Goal: Task Accomplishment & Management: Complete application form

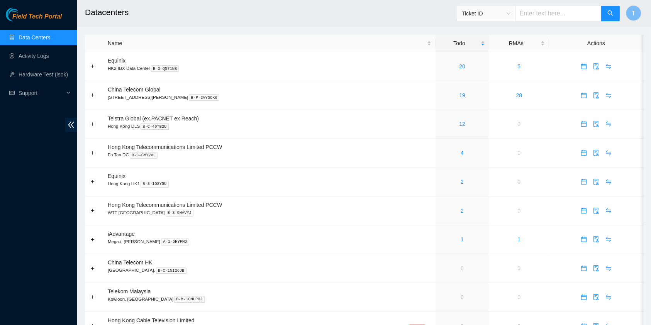
click at [0, 169] on div "Field Tech Portal Data Centers Activity Logs Hardware Test (isok) Support" at bounding box center [38, 166] width 77 height 317
click at [459, 63] on link "20" at bounding box center [462, 66] width 6 height 6
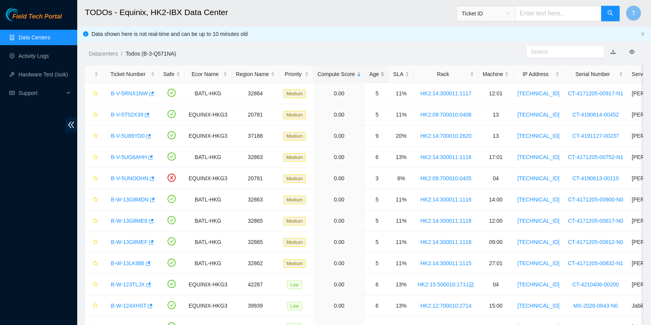
click at [369, 71] on div "Age" at bounding box center [376, 74] width 15 height 8
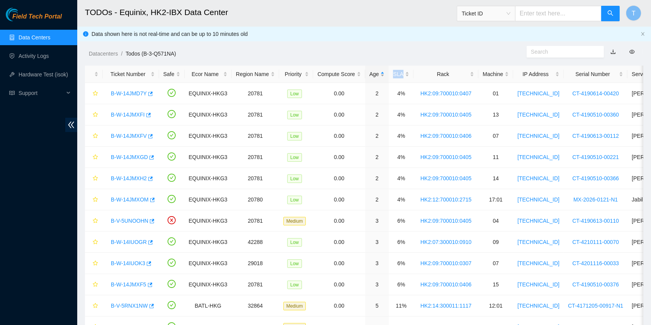
click at [370, 71] on div "Age" at bounding box center [376, 74] width 15 height 8
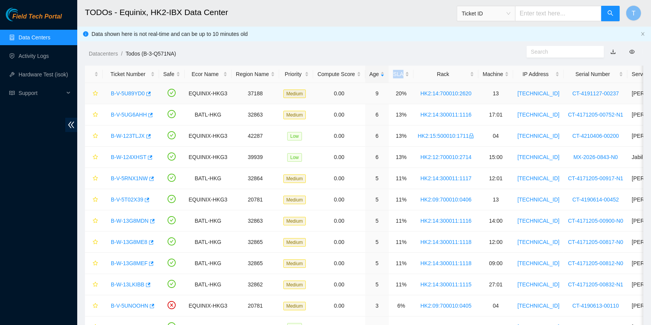
click at [117, 91] on link "B-V-5U89YD0" at bounding box center [128, 93] width 34 height 6
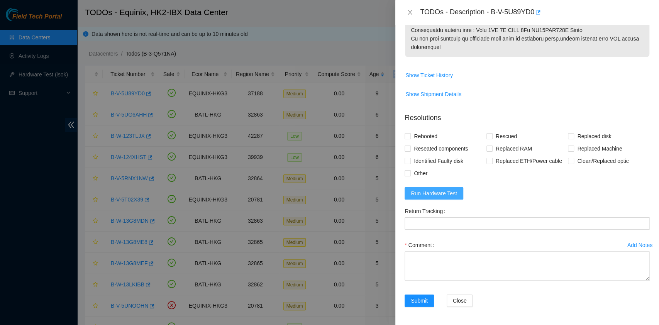
click at [442, 196] on span "Run Hardware Test" at bounding box center [434, 193] width 46 height 8
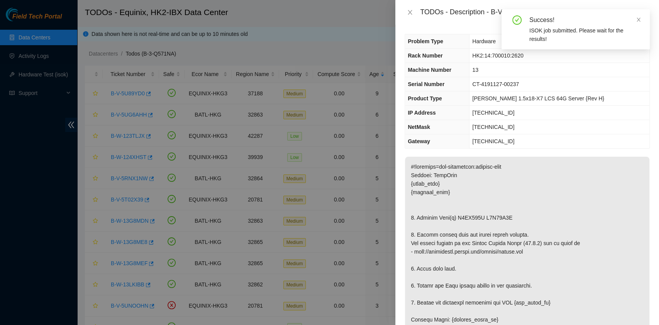
click at [641, 21] on div "Success! ISOK job submitted. Please wait for the results!" at bounding box center [575, 29] width 148 height 40
click at [639, 20] on icon "close" at bounding box center [638, 19] width 5 height 5
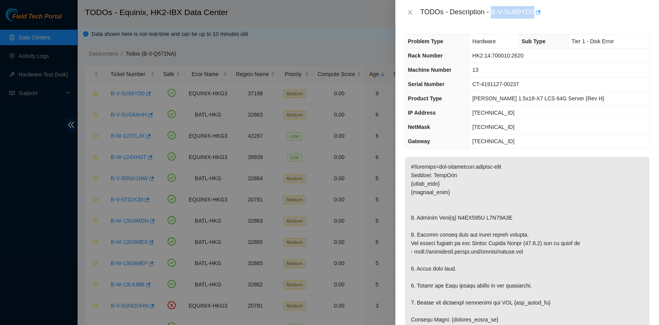
drag, startPoint x: 490, startPoint y: 14, endPoint x: 534, endPoint y: 16, distance: 44.4
click at [534, 16] on div "TODOs - Description - B-V-5U89YD0" at bounding box center [535, 12] width 230 height 12
copy div "B-V-5U89YD0"
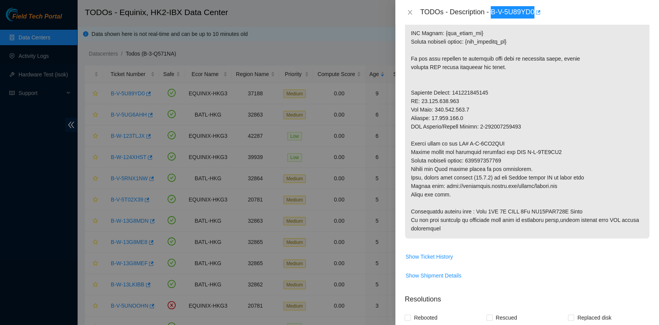
scroll to position [360, 0]
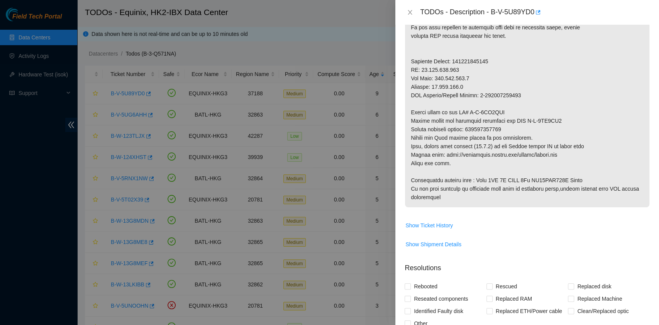
click at [539, 183] on p at bounding box center [527, 2] width 244 height 411
click at [2, 187] on div at bounding box center [329, 162] width 659 height 325
drag, startPoint x: 471, startPoint y: 128, endPoint x: 538, endPoint y: 128, distance: 67.6
click at [538, 128] on p at bounding box center [527, 2] width 244 height 411
copy p "450826212739"
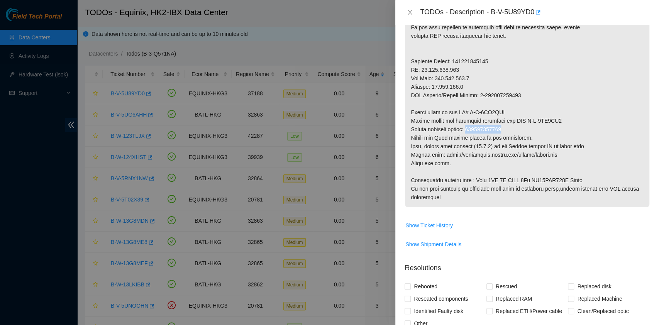
drag, startPoint x: 525, startPoint y: 154, endPoint x: 524, endPoint y: 131, distance: 22.8
click at [525, 154] on p at bounding box center [527, 2] width 244 height 411
drag, startPoint x: 525, startPoint y: 119, endPoint x: 597, endPoint y: 122, distance: 72.3
click at [597, 122] on p at bounding box center [527, 2] width 244 height 411
copy p "B-V-5UB6IV0"
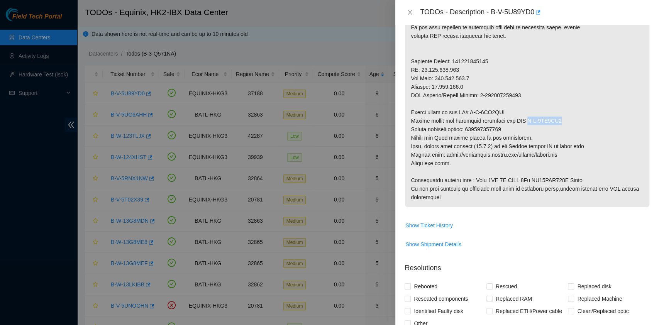
drag, startPoint x: 564, startPoint y: 199, endPoint x: 568, endPoint y: 200, distance: 4.2
click at [564, 199] on p at bounding box center [527, 2] width 244 height 411
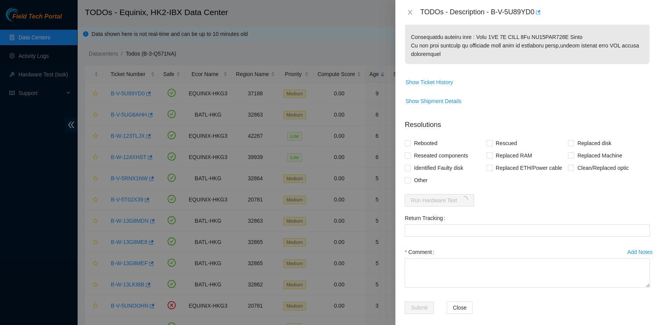
scroll to position [510, 0]
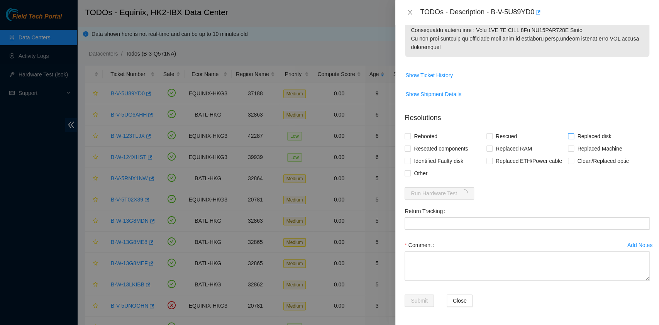
click at [584, 134] on span "Replaced disk" at bounding box center [594, 136] width 40 height 12
click at [573, 134] on input "Replaced disk" at bounding box center [570, 135] width 5 height 5
checkbox input "true"
click at [501, 137] on span "Rescued" at bounding box center [506, 136] width 27 height 12
click at [492, 137] on input "Rescued" at bounding box center [488, 135] width 5 height 5
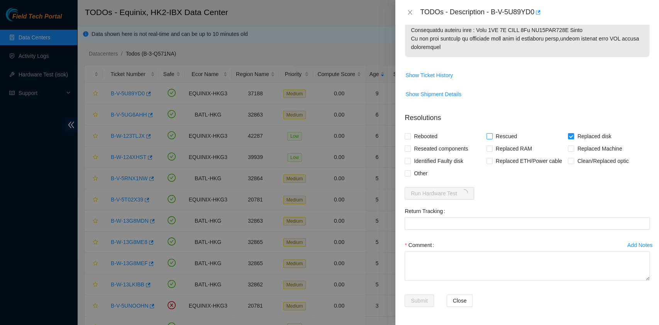
checkbox input "true"
click at [423, 137] on span "Rebooted" at bounding box center [426, 136] width 30 height 12
click at [410, 137] on input "Rebooted" at bounding box center [407, 135] width 5 height 5
checkbox input "true"
click at [424, 146] on span "Reseated components" at bounding box center [441, 148] width 60 height 12
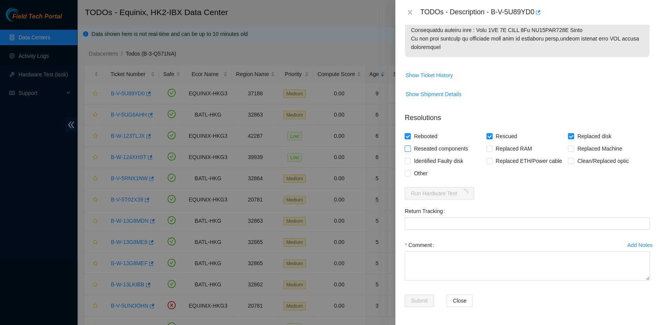
click at [410, 146] on input "Reseated components" at bounding box center [407, 148] width 5 height 5
checkbox input "true"
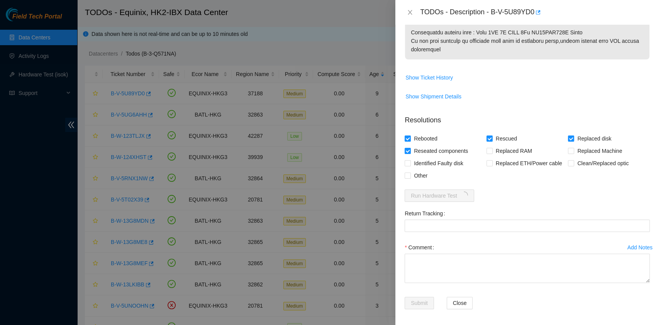
scroll to position [508, 0]
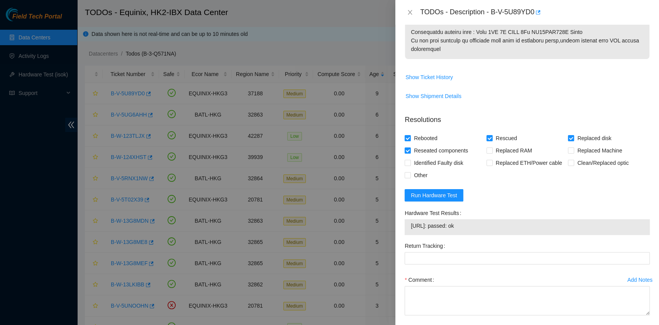
click at [508, 90] on td "Show Shipment Details" at bounding box center [527, 99] width 245 height 19
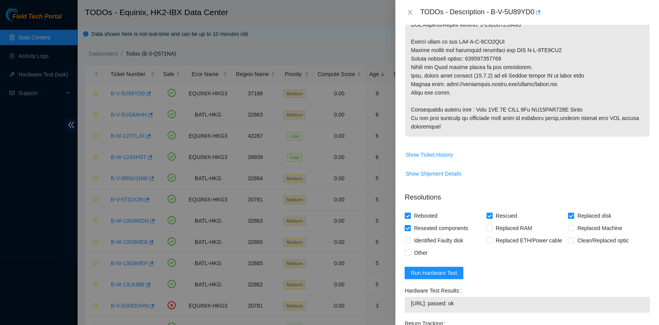
scroll to position [543, 0]
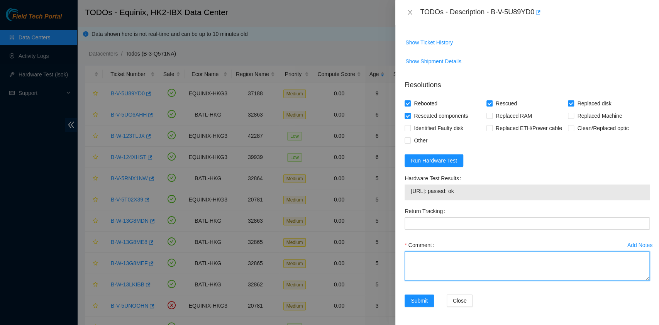
click at [439, 251] on textarea "Comment" at bounding box center [527, 265] width 245 height 29
paste textarea "New Disk Serial - 20ITK86RFJKA NEW DISK SERIAL - Z5B9K121FJKA"
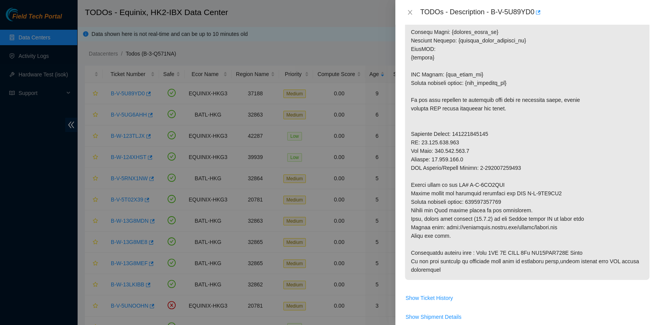
scroll to position [287, 0]
type textarea "New Disk Serial - 20ITK86RFJKA NEW DISK SERIAL - Z5B9K121FJKA PASS OK"
drag, startPoint x: 497, startPoint y: 205, endPoint x: 472, endPoint y: 204, distance: 25.1
click at [472, 204] on p at bounding box center [527, 75] width 244 height 411
click at [471, 200] on p at bounding box center [527, 75] width 244 height 411
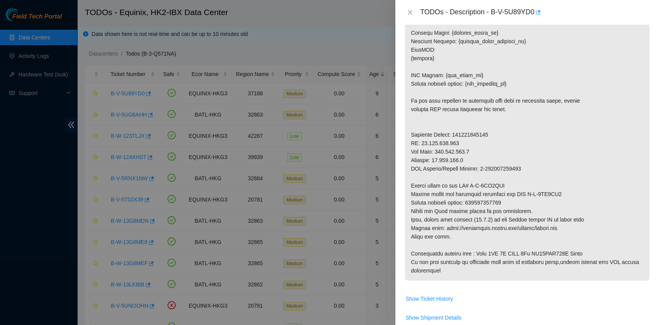
click at [471, 200] on p at bounding box center [527, 75] width 244 height 411
drag, startPoint x: 469, startPoint y: 202, endPoint x: 540, endPoint y: 201, distance: 70.7
click at [540, 201] on p at bounding box center [527, 75] width 244 height 411
copy p "450826212739"
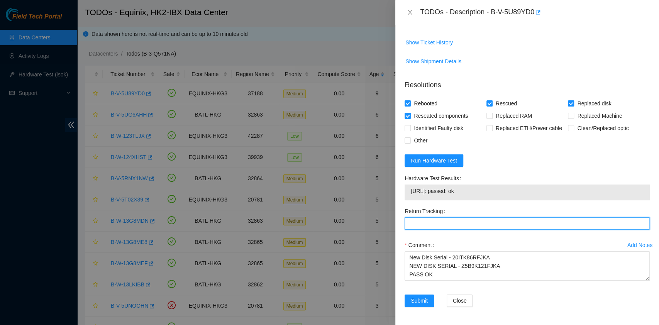
click at [449, 224] on Tracking "Return Tracking" at bounding box center [527, 223] width 245 height 12
paste Tracking "450826212739"
type Tracking "450826212739"
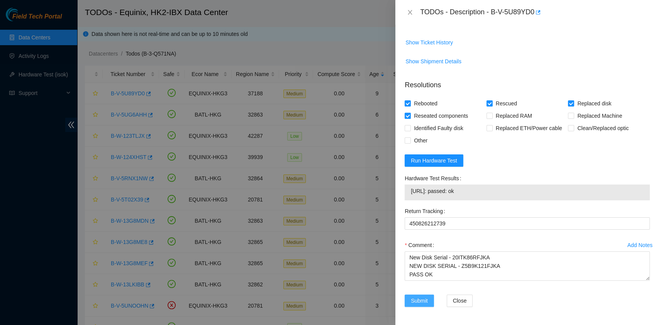
click at [413, 303] on span "Submit" at bounding box center [419, 300] width 17 height 8
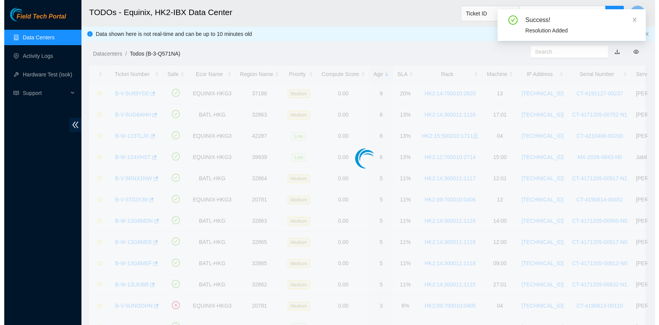
scroll to position [197, 0]
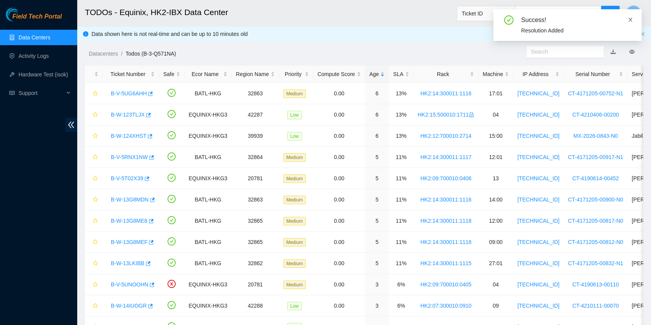
click at [631, 20] on icon "close" at bounding box center [630, 19] width 5 height 5
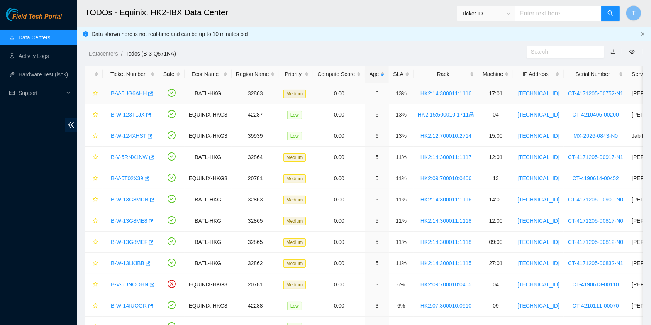
click at [127, 95] on link "B-V-5UG6AHH" at bounding box center [129, 93] width 36 height 6
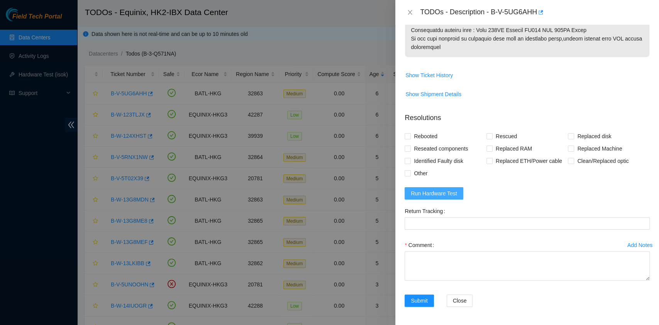
click at [445, 191] on span "Run Hardware Test" at bounding box center [434, 193] width 46 height 8
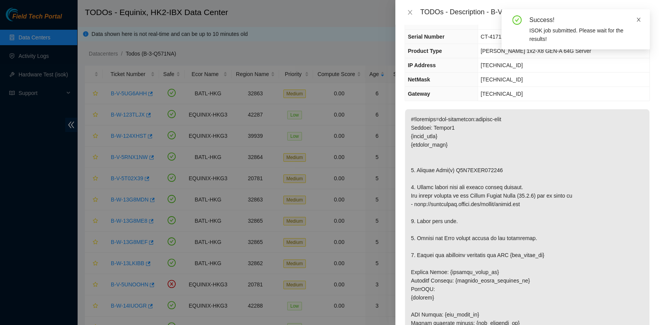
click at [637, 20] on icon "close" at bounding box center [638, 19] width 5 height 5
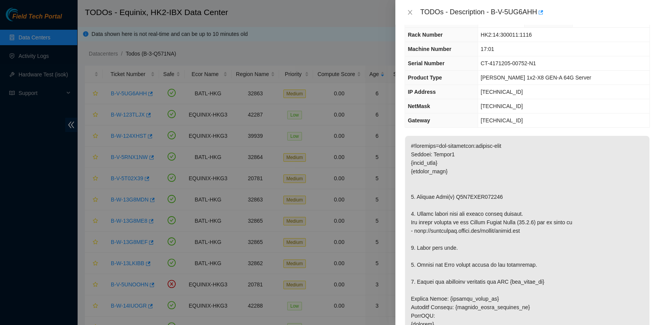
scroll to position [0, 0]
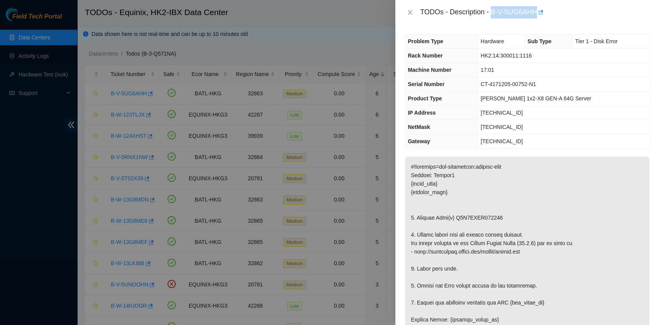
drag, startPoint x: 490, startPoint y: 12, endPoint x: 536, endPoint y: 20, distance: 46.6
click at [536, 20] on div "TODOs - Description - B-V-5UG6AHH" at bounding box center [527, 12] width 264 height 25
copy div "B-V-5UG6AHH"
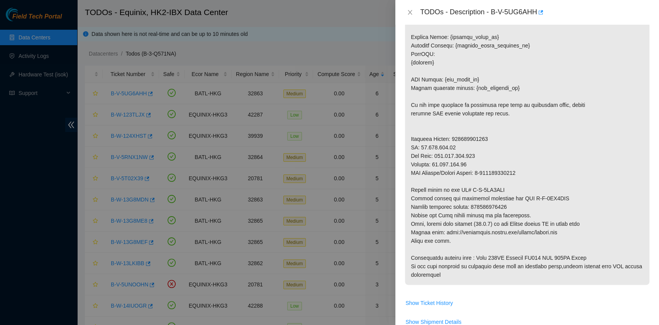
scroll to position [283, 0]
drag, startPoint x: 471, startPoint y: 208, endPoint x: 506, endPoint y: 207, distance: 35.1
click at [506, 207] on p at bounding box center [527, 78] width 244 height 411
copy p "450826214282"
click at [546, 198] on p at bounding box center [527, 78] width 244 height 411
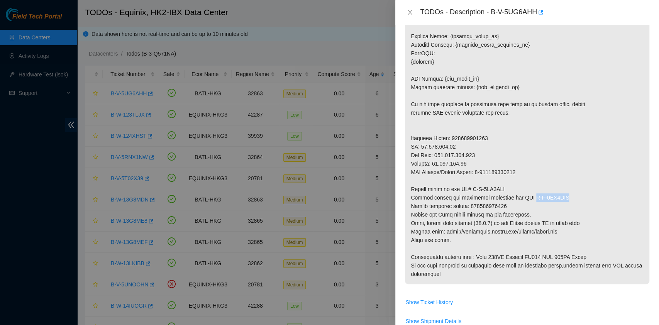
drag, startPoint x: 523, startPoint y: 197, endPoint x: 587, endPoint y: 197, distance: 63.3
click at [587, 197] on p at bounding box center [527, 78] width 244 height 411
copy p "B-V-5UL6RUC"
click at [592, 239] on p at bounding box center [527, 78] width 244 height 411
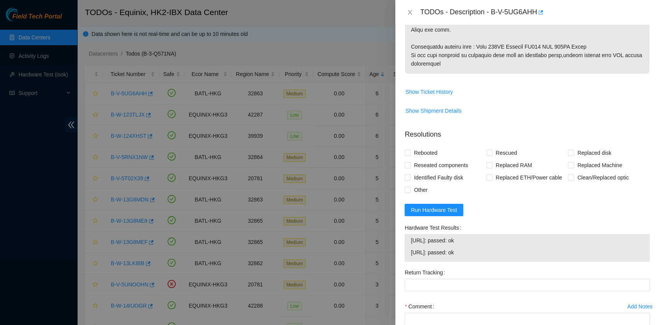
scroll to position [555, 0]
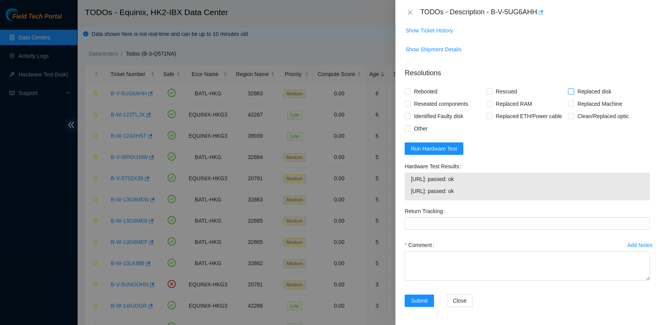
click at [593, 91] on span "Replaced disk" at bounding box center [594, 91] width 40 height 12
click at [573, 91] on input "Replaced disk" at bounding box center [570, 90] width 5 height 5
checkbox input "true"
click at [498, 93] on span "Rescued" at bounding box center [506, 91] width 27 height 12
click at [492, 93] on input "Rescued" at bounding box center [488, 90] width 5 height 5
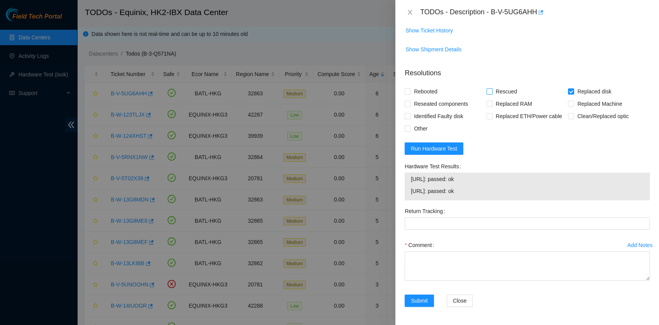
checkbox input "true"
click at [427, 90] on span "Rebooted" at bounding box center [426, 91] width 30 height 12
click at [410, 90] on input "Rebooted" at bounding box center [407, 90] width 5 height 5
checkbox input "true"
click at [428, 100] on span "Reseated components" at bounding box center [441, 104] width 60 height 12
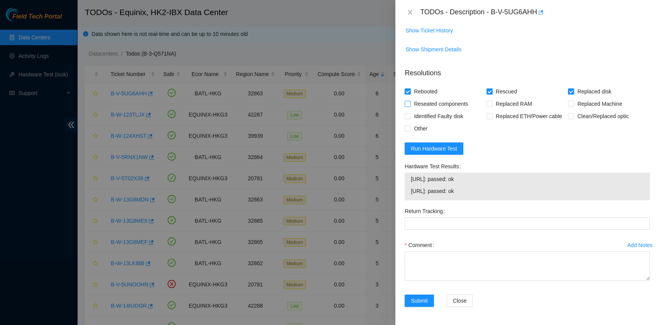
click at [410, 101] on input "Reseated components" at bounding box center [407, 103] width 5 height 5
checkbox input "true"
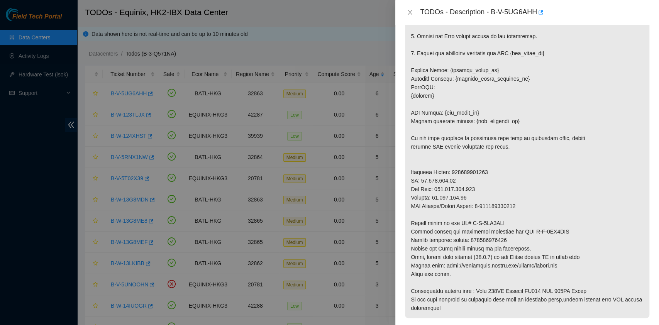
scroll to position [247, 0]
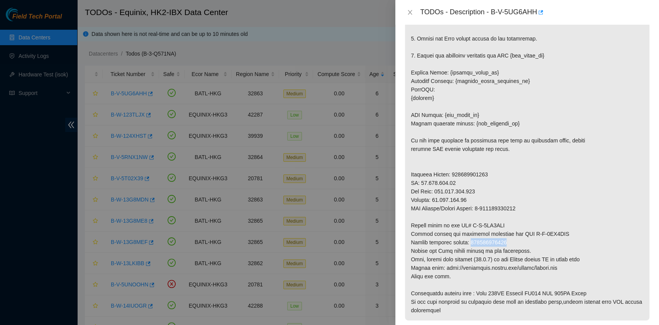
drag, startPoint x: 532, startPoint y: 241, endPoint x: 470, endPoint y: 239, distance: 61.4
click at [470, 239] on p at bounding box center [527, 115] width 244 height 411
copy p "450826214282"
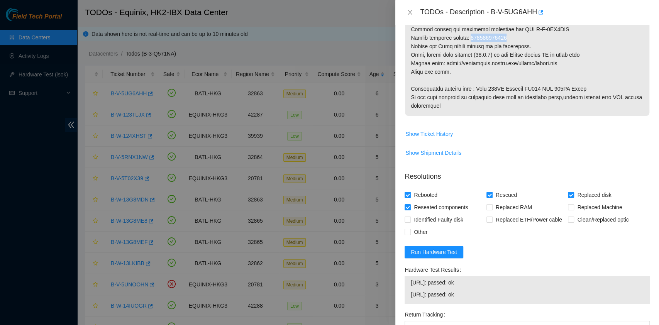
scroll to position [555, 0]
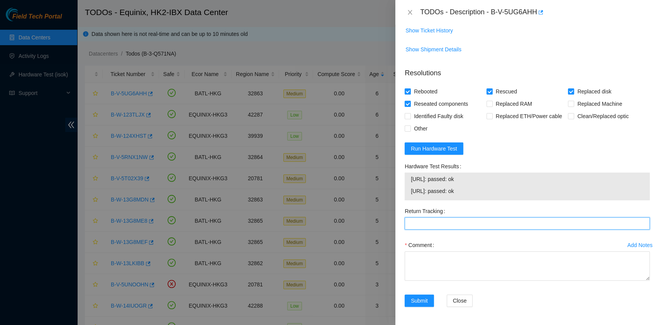
click at [439, 223] on Tracking "Return Tracking" at bounding box center [527, 223] width 245 height 12
paste Tracking "450826214282"
type Tracking "450826214282"
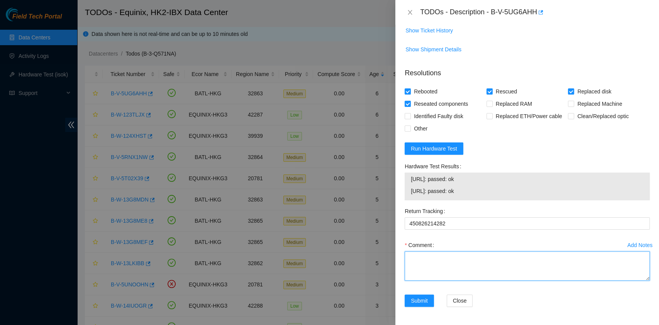
click at [432, 266] on textarea "Comment" at bounding box center [527, 265] width 245 height 29
type textarea "New disk Serial S45RNc0R826770 pass ok"
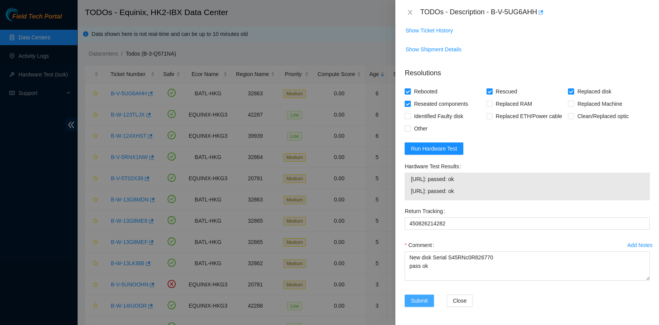
click at [412, 298] on span "Submit" at bounding box center [419, 300] width 17 height 8
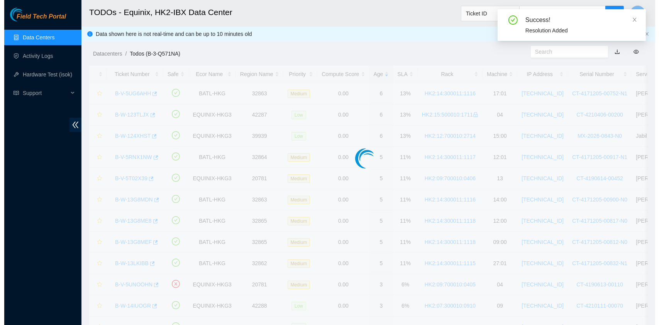
scroll to position [197, 0]
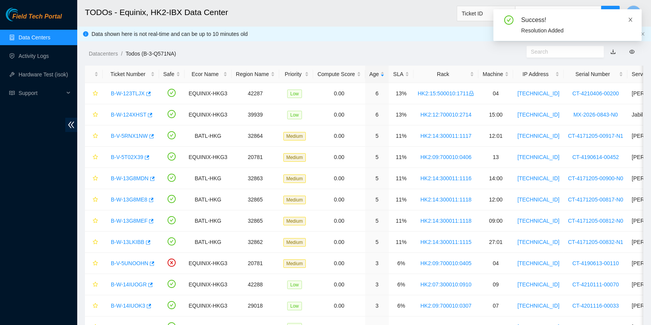
click at [632, 18] on icon "close" at bounding box center [630, 19] width 5 height 5
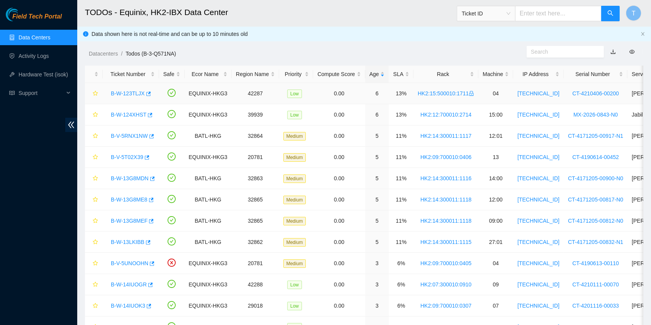
click at [132, 93] on link "B-W-123TLJX" at bounding box center [128, 93] width 34 height 6
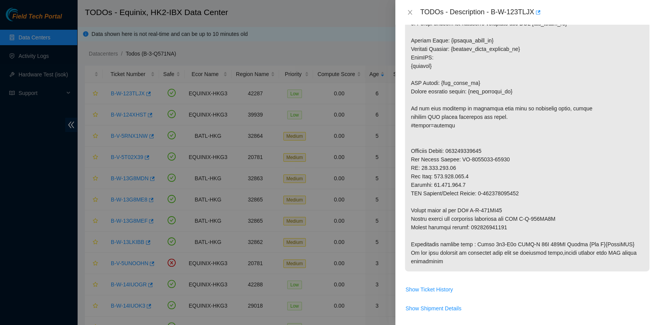
scroll to position [505, 0]
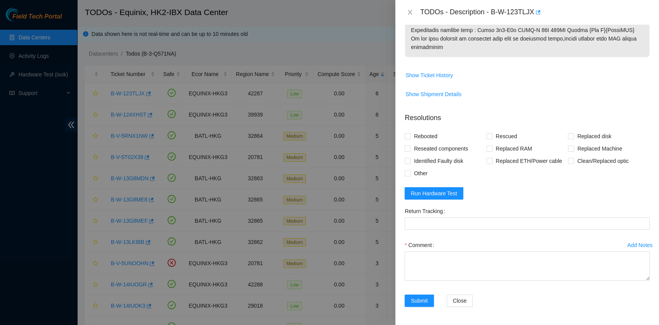
click at [445, 185] on form "Resolutions Rebooted Rescued Replaced disk Reseated components Replaced RAM Rep…" at bounding box center [527, 212] width 245 height 210
click at [447, 200] on form "Resolutions Rebooted Rescued Replaced disk Reseated components Replaced RAM Rep…" at bounding box center [527, 212] width 245 height 210
click at [447, 194] on span "Run Hardware Test" at bounding box center [434, 193] width 46 height 8
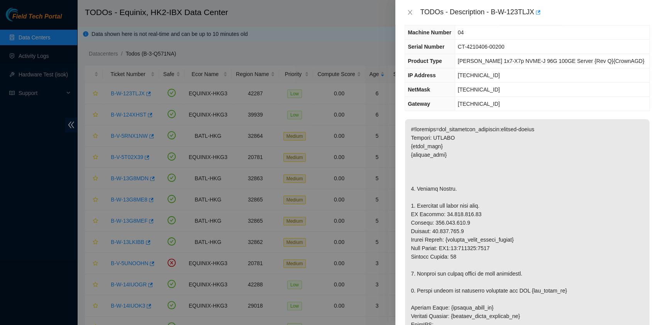
scroll to position [0, 0]
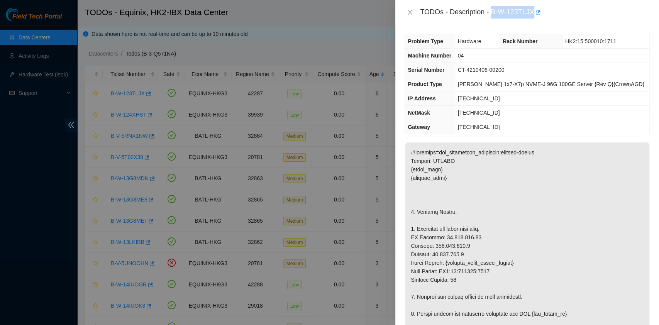
drag, startPoint x: 492, startPoint y: 12, endPoint x: 534, endPoint y: 23, distance: 43.4
click at [534, 23] on div "TODOs - Description - B-W-123TLJX" at bounding box center [527, 12] width 264 height 25
copy div "B-W-123TLJX"
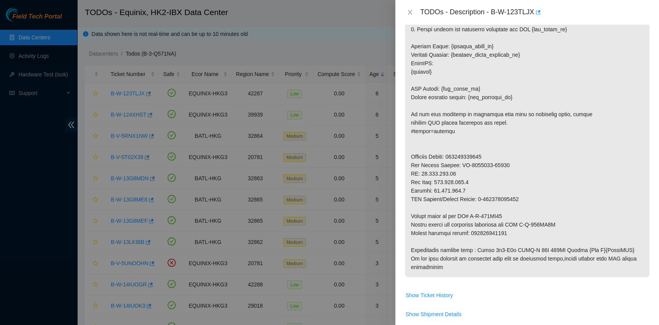
scroll to position [285, 0]
drag, startPoint x: 469, startPoint y: 229, endPoint x: 524, endPoint y: 232, distance: 54.5
click at [524, 232] on p at bounding box center [527, 67] width 244 height 419
copy p "417328424175"
drag, startPoint x: 547, startPoint y: 212, endPoint x: 543, endPoint y: 211, distance: 3.9
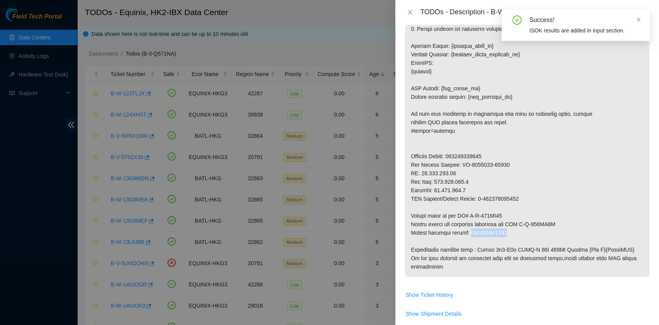
click at [544, 211] on p at bounding box center [527, 67] width 244 height 419
drag, startPoint x: 525, startPoint y: 224, endPoint x: 586, endPoint y: 224, distance: 61.0
click at [586, 224] on p at bounding box center [527, 67] width 244 height 419
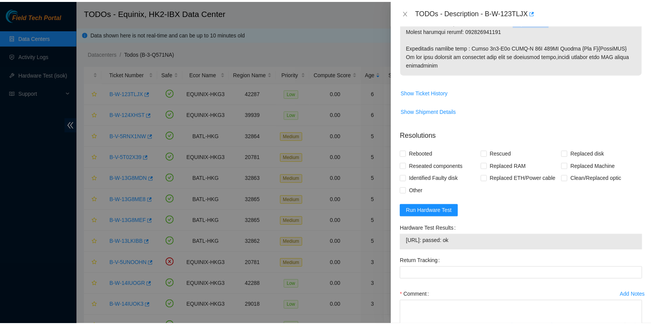
scroll to position [537, 0]
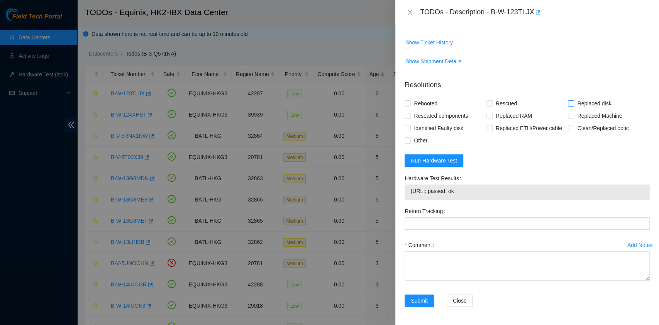
click at [586, 103] on span "Replaced disk" at bounding box center [594, 103] width 40 height 12
click at [573, 103] on input "Replaced disk" at bounding box center [570, 102] width 5 height 5
checkbox input "true"
click at [497, 110] on span "Replaced RAM" at bounding box center [514, 116] width 42 height 12
click at [492, 113] on input "Replaced RAM" at bounding box center [488, 115] width 5 height 5
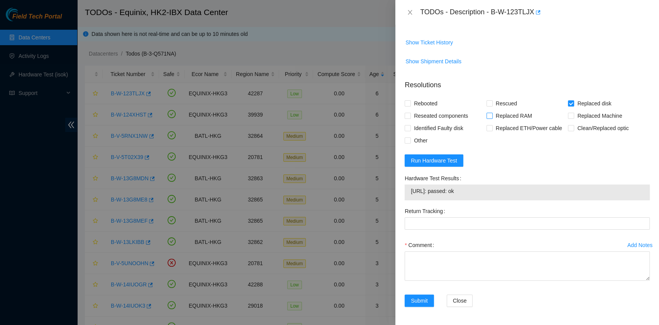
checkbox input "true"
click at [498, 102] on span "Rescued" at bounding box center [506, 103] width 27 height 12
click at [492, 102] on input "Rescued" at bounding box center [488, 102] width 5 height 5
checkbox input "true"
click at [499, 113] on span "Replaced RAM" at bounding box center [514, 116] width 42 height 12
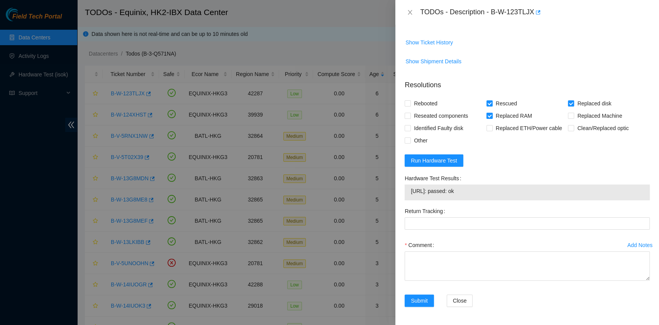
click at [492, 113] on input "Replaced RAM" at bounding box center [488, 115] width 5 height 5
checkbox input "false"
click at [426, 105] on span "Rebooted" at bounding box center [426, 103] width 30 height 12
click at [410, 105] on input "Rebooted" at bounding box center [407, 102] width 5 height 5
checkbox input "true"
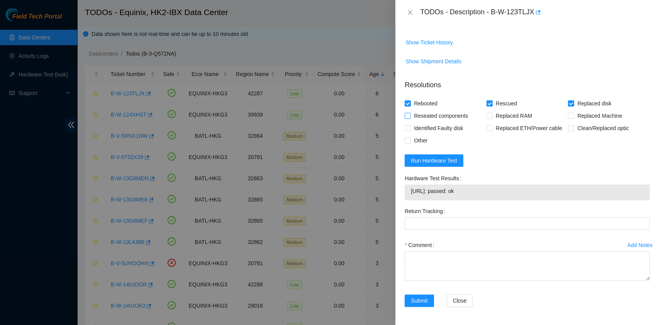
click at [424, 121] on span "Reseated components" at bounding box center [441, 116] width 60 height 12
click at [410, 118] on input "Reseated components" at bounding box center [407, 115] width 5 height 5
checkbox input "true"
click at [448, 232] on div "Return Tracking" at bounding box center [526, 222] width 251 height 34
click at [447, 230] on div "Return Tracking" at bounding box center [526, 222] width 251 height 34
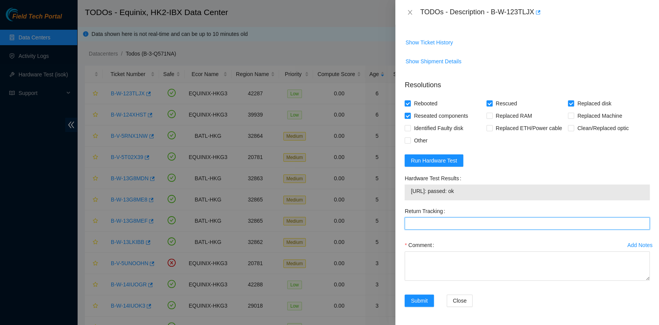
click at [443, 224] on Tracking "Return Tracking" at bounding box center [527, 223] width 245 height 12
paste Tracking "B-W-123TLJX Tracking - 417328424175"
drag, startPoint x: 469, startPoint y: 223, endPoint x: 235, endPoint y: 225, distance: 233.6
click at [237, 227] on div "TODOs - Description - B-W-123TLJX Problem Type Hardware Rack Number HK2:15:5000…" at bounding box center [329, 162] width 659 height 325
type Tracking "417328424175"
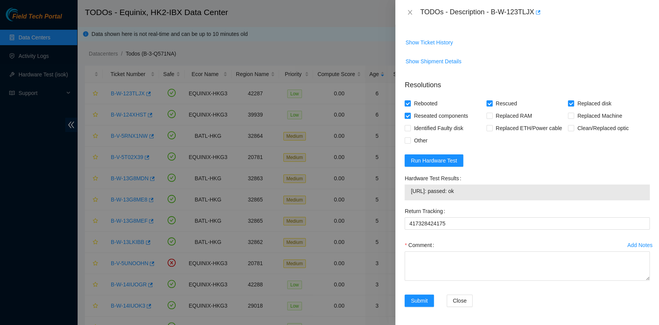
click at [429, 242] on label "Comment" at bounding box center [421, 245] width 32 height 12
click at [429, 251] on textarea "Comment" at bounding box center [527, 265] width 245 height 29
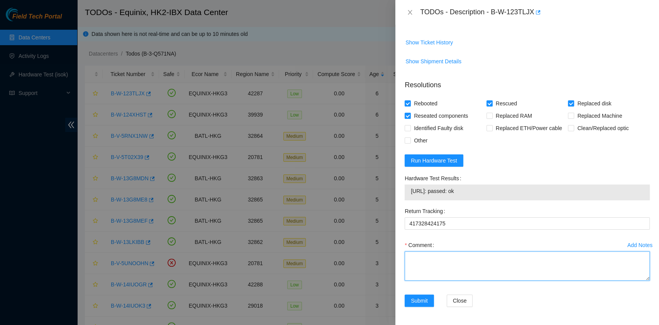
click at [434, 258] on textarea "Comment" at bounding box center [527, 265] width 245 height 29
type textarea "0"
type textarea "pass ok"
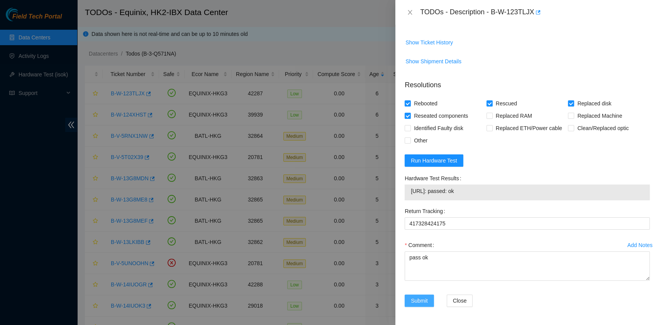
click at [412, 300] on span "Submit" at bounding box center [419, 300] width 17 height 8
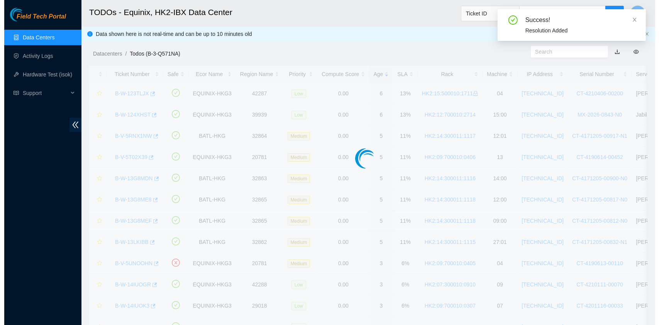
scroll to position [197, 0]
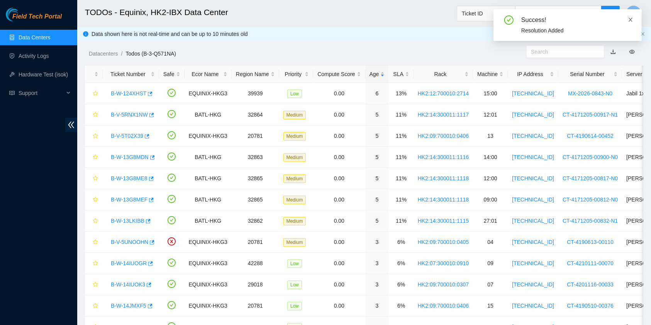
click at [633, 20] on icon "close" at bounding box center [630, 19] width 5 height 5
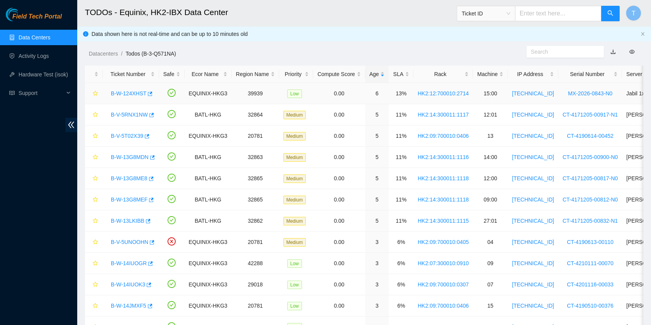
click at [125, 92] on link "B-W-124XHST" at bounding box center [129, 93] width 36 height 6
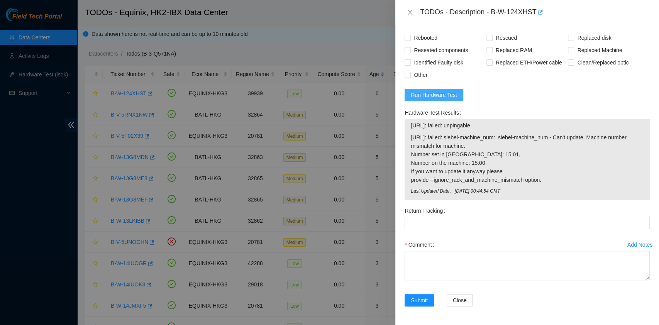
click at [441, 96] on span "Run Hardware Test" at bounding box center [434, 95] width 46 height 8
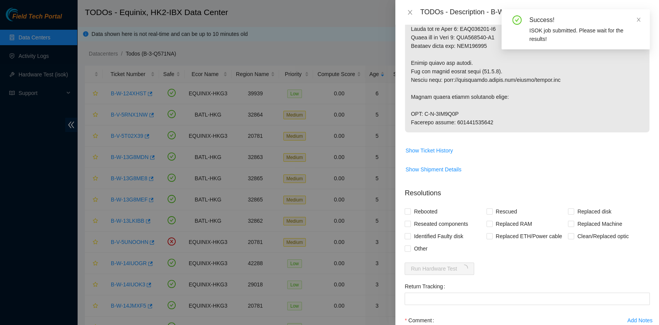
scroll to position [791, 0]
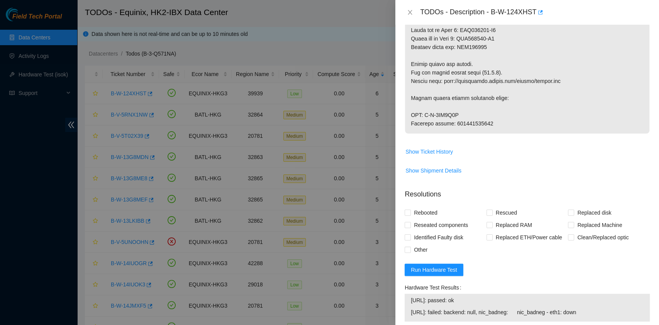
click at [619, 177] on span "Show Shipment Details" at bounding box center [527, 170] width 244 height 12
drag, startPoint x: 491, startPoint y: 14, endPoint x: 535, endPoint y: 12, distance: 44.1
click at [535, 12] on div "TODOs - Description - B-W-124XHST" at bounding box center [535, 12] width 230 height 12
click at [575, 158] on span "Show Ticket History" at bounding box center [527, 152] width 244 height 12
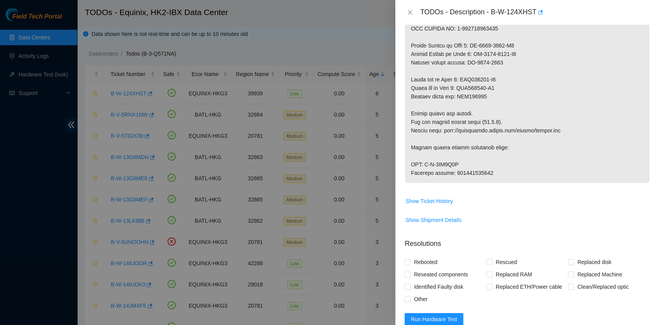
scroll to position [741, 0]
drag, startPoint x: 425, startPoint y: 172, endPoint x: 478, endPoint y: 171, distance: 52.5
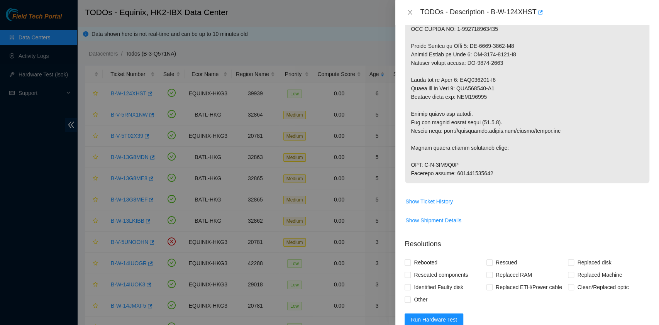
drag, startPoint x: 454, startPoint y: 181, endPoint x: 499, endPoint y: 180, distance: 44.8
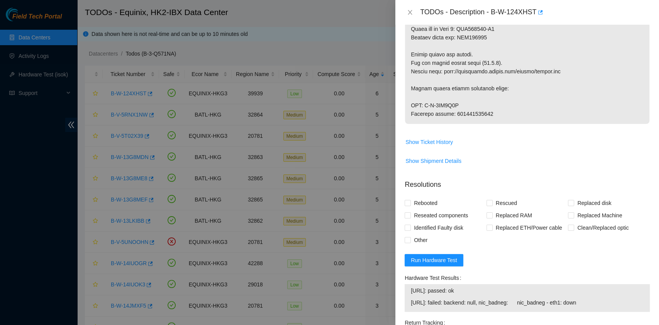
scroll to position [937, 0]
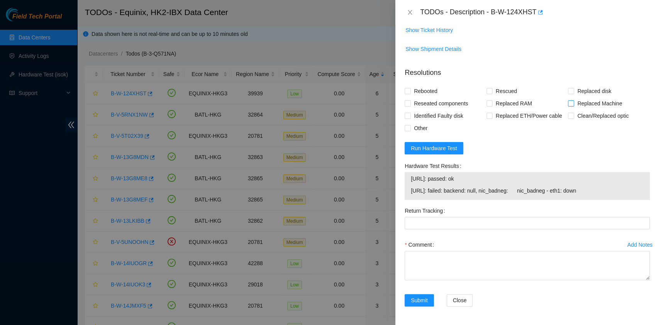
click at [582, 100] on span "Replaced Machine" at bounding box center [599, 103] width 51 height 12
click at [573, 100] on input "Replaced Machine" at bounding box center [570, 102] width 5 height 5
checkbox input "true"
click at [523, 89] on div "Rescued" at bounding box center [527, 91] width 82 height 12
click at [507, 90] on span "Rescued" at bounding box center [506, 91] width 27 height 12
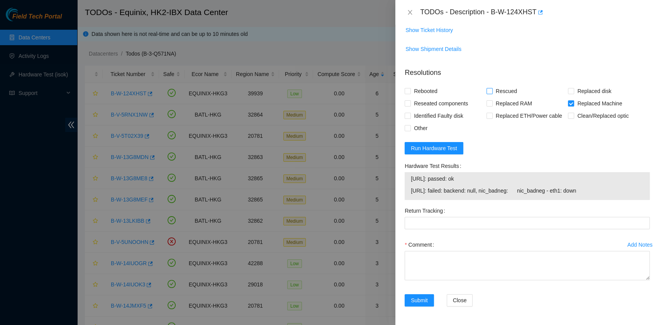
click at [492, 90] on input "Rescued" at bounding box center [488, 90] width 5 height 5
checkbox input "true"
click at [422, 87] on span "Rebooted" at bounding box center [426, 91] width 30 height 12
click at [410, 88] on input "Rebooted" at bounding box center [407, 90] width 5 height 5
checkbox input "true"
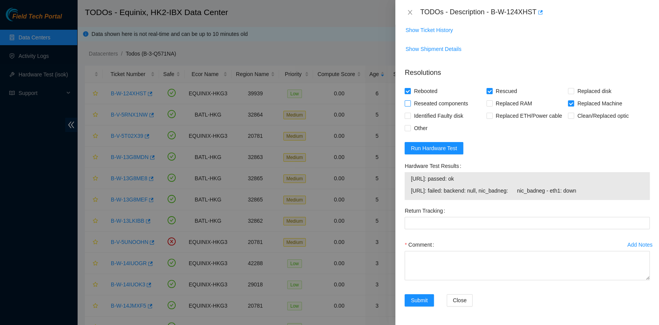
click at [423, 100] on span "Reseated components" at bounding box center [441, 103] width 60 height 12
click at [410, 100] on input "Reseated components" at bounding box center [407, 102] width 5 height 5
checkbox input "true"
click at [459, 250] on div "Comment" at bounding box center [527, 245] width 245 height 12
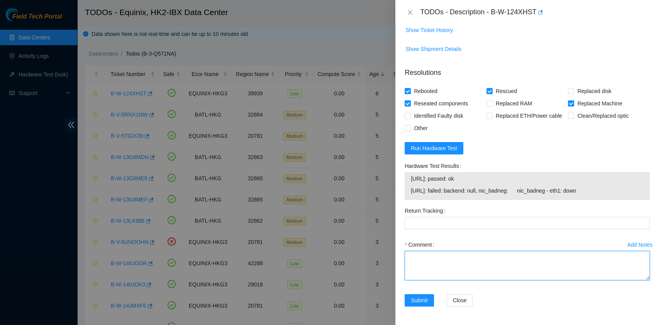
drag, startPoint x: 509, startPoint y: 253, endPoint x: 509, endPoint y: 258, distance: 5.0
click at [509, 255] on textarea "Comment" at bounding box center [527, 265] width 245 height 29
type textarea "o"
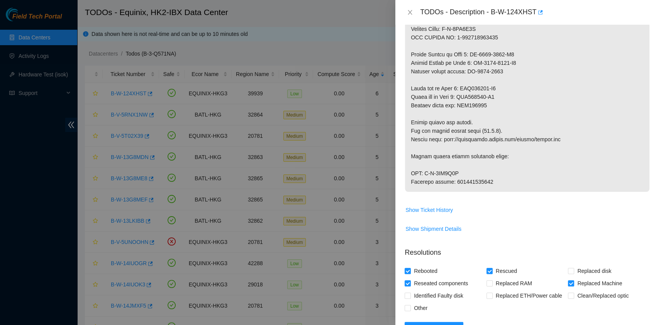
scroll to position [732, 0]
type textarea "pass ok ETH 1 cable is not [PERSON_NAME] fit in"
drag, startPoint x: 490, startPoint y: 188, endPoint x: 453, endPoint y: 187, distance: 37.1
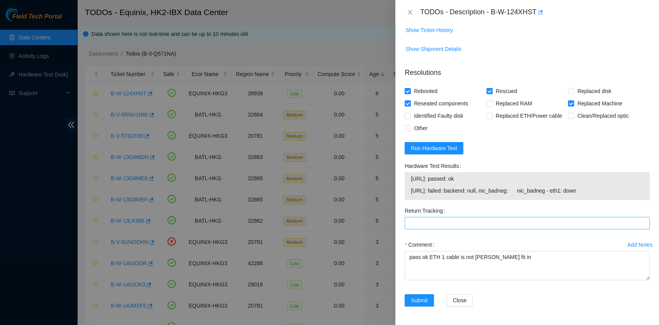
scroll to position [928, 0]
click at [444, 229] on Tracking "Return Tracking" at bounding box center [527, 223] width 245 height 12
paste Tracking "414739614753"
type Tracking "414739614753"
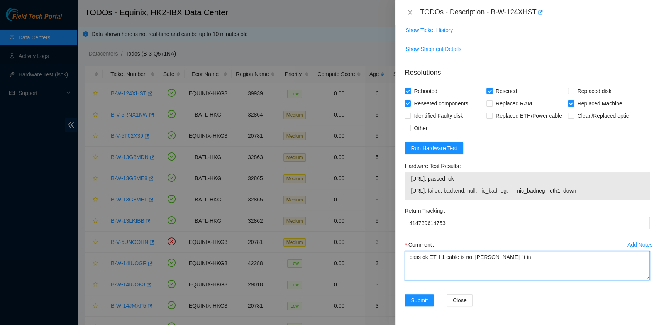
drag, startPoint x: 449, startPoint y: 268, endPoint x: 454, endPoint y: 274, distance: 8.3
click at [449, 268] on textarea "pass ok ETH 1 cable is not [PERSON_NAME] fit in" at bounding box center [527, 265] width 245 height 29
click at [467, 280] on textarea "pass ok ETH 1 cable is not [PERSON_NAME] fit in" at bounding box center [527, 265] width 245 height 29
click at [545, 275] on textarea "pass ok ETH 1 cable is not [PERSON_NAME] fit in" at bounding box center [527, 265] width 245 height 29
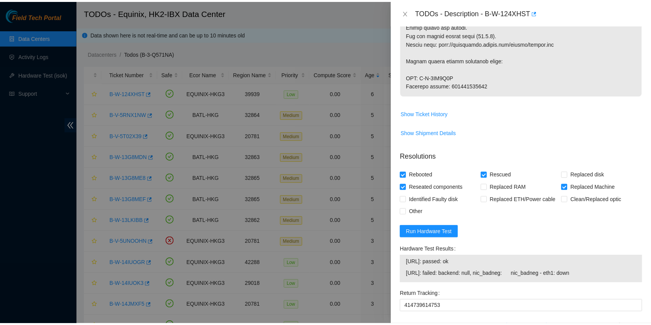
scroll to position [937, 0]
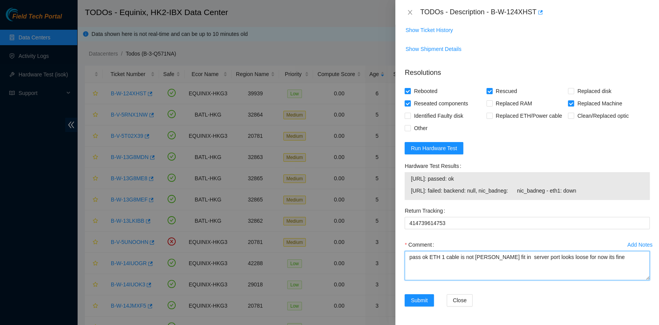
type textarea "pass ok ETH 1 cable is not [PERSON_NAME] fit in server port looks loose for now…"
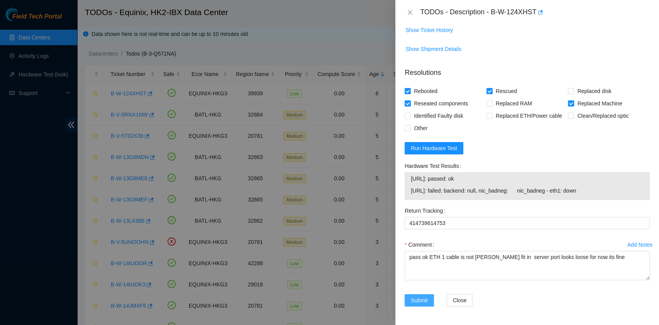
click at [414, 304] on span "Submit" at bounding box center [419, 300] width 17 height 8
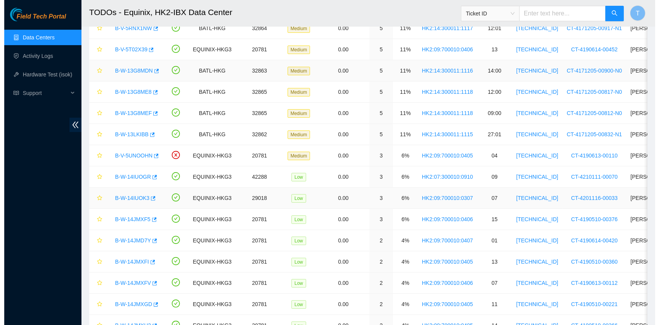
scroll to position [0, 0]
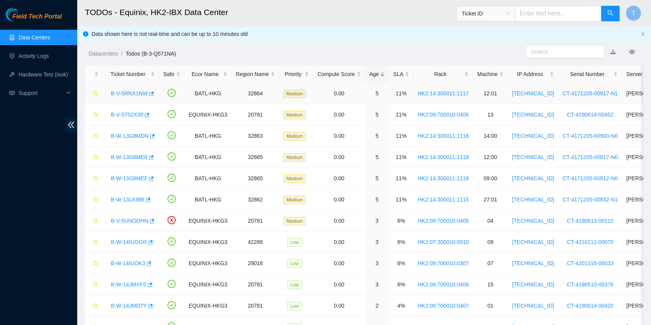
click at [132, 95] on link "B-V-5RNX1NW" at bounding box center [129, 93] width 37 height 6
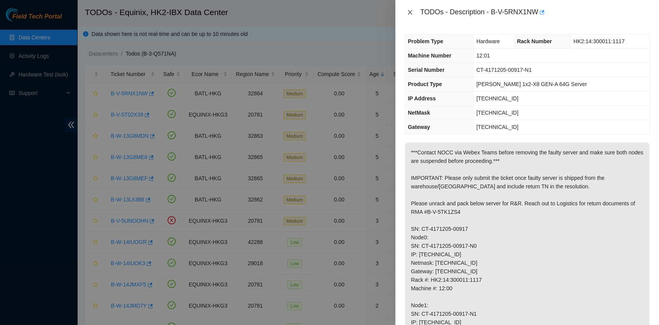
click at [411, 12] on icon "close" at bounding box center [410, 12] width 6 height 6
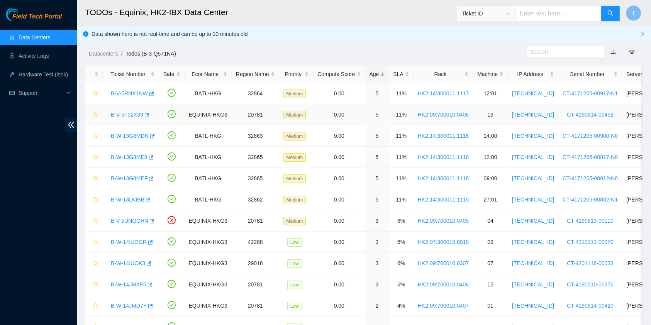
click at [130, 113] on link "B-V-5T02X39" at bounding box center [127, 115] width 32 height 6
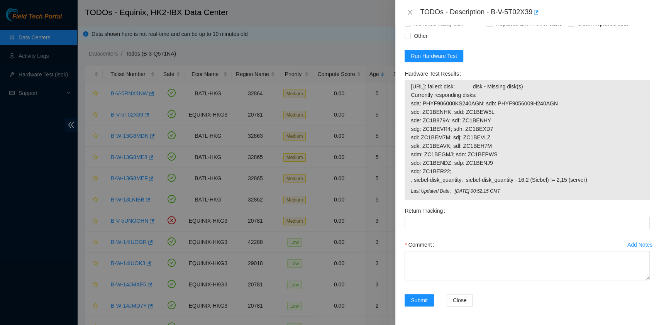
scroll to position [315, 0]
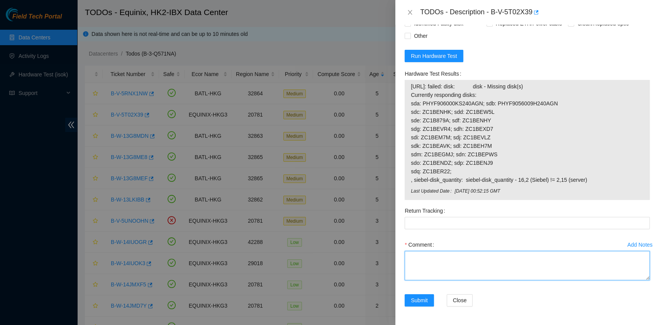
click at [473, 262] on textarea "Comment" at bounding box center [527, 265] width 245 height 29
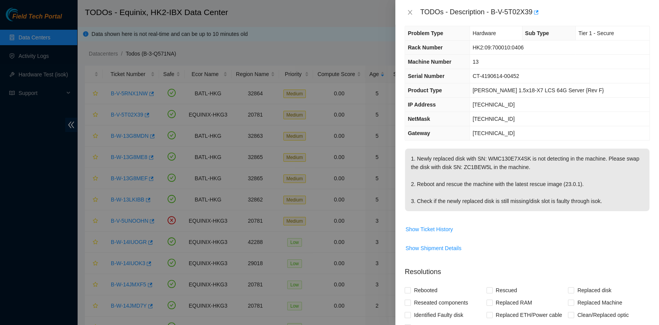
scroll to position [7, 0]
drag, startPoint x: 525, startPoint y: 176, endPoint x: 487, endPoint y: 176, distance: 38.2
click at [487, 176] on p "1. Newly replaced disk with SN: WMC130E7X4SK is not detecting in the machine. P…" at bounding box center [527, 181] width 244 height 63
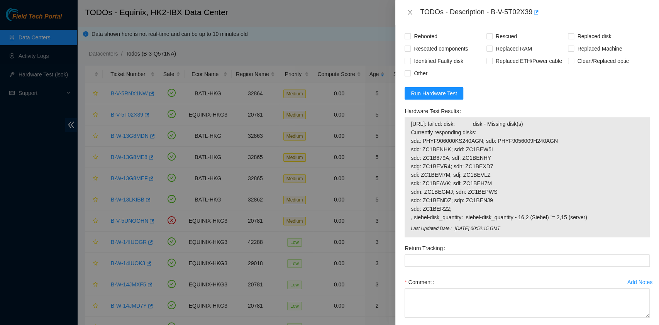
scroll to position [316, 0]
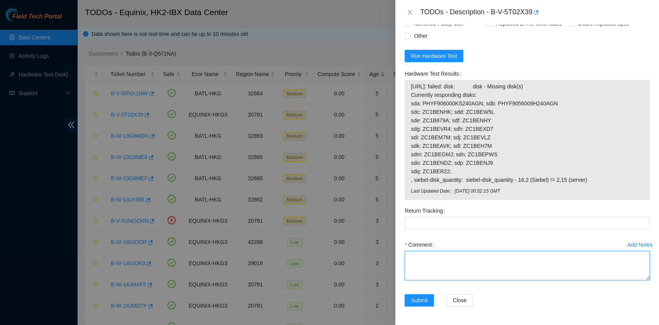
click at [449, 258] on textarea "Comment" at bounding box center [527, 265] width 245 height 29
paste textarea "WMC130E7X4SK"
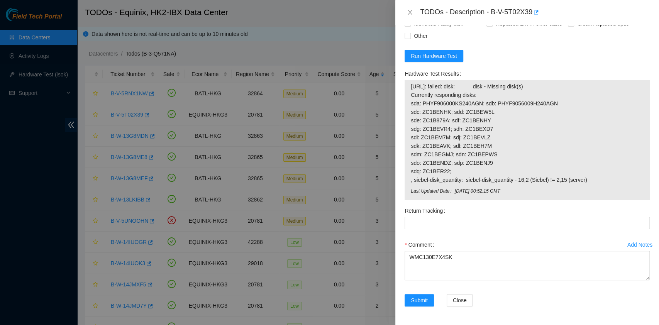
click at [403, 250] on div "Add Notes Comment WMC130E7X4SK" at bounding box center [526, 267] width 251 height 56
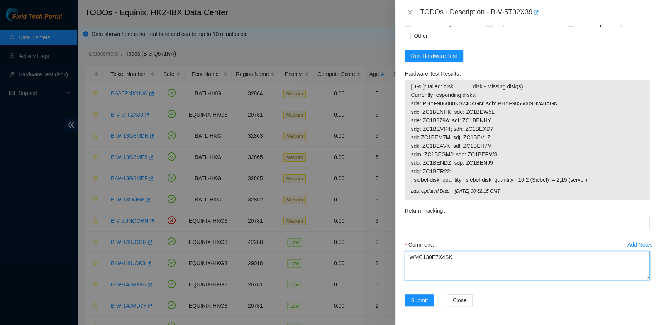
click at [407, 256] on textarea "WMC130E7X4SK" at bounding box center [527, 265] width 245 height 29
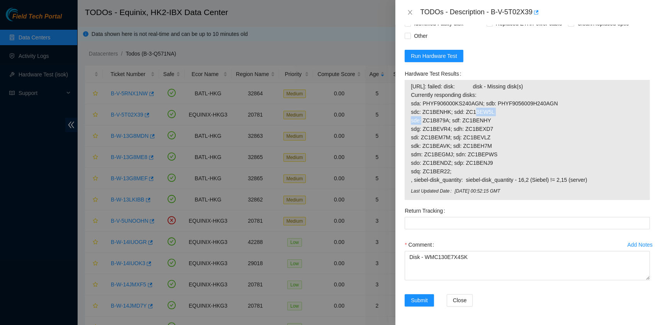
drag, startPoint x: 486, startPoint y: 110, endPoint x: 459, endPoint y: 109, distance: 27.4
click at [459, 109] on span "[URL]: failed: disk: disk - Missing disk(s) Currently responding disks: sda: PH…" at bounding box center [527, 133] width 233 height 102
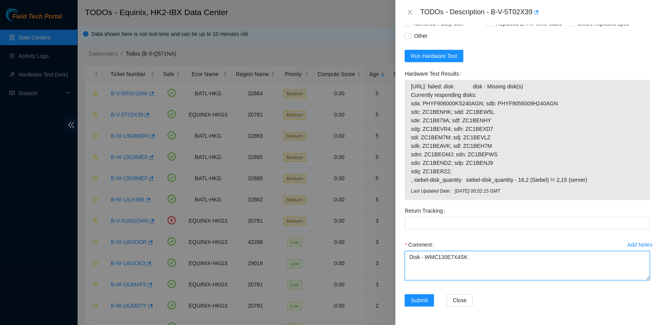
click at [489, 274] on textarea "Disk - WMC130E7X4SK" at bounding box center [527, 265] width 245 height 29
paste textarea ": ZC1BEW5L"
drag, startPoint x: 464, startPoint y: 253, endPoint x: 424, endPoint y: 257, distance: 40.4
click at [424, 257] on textarea "Disk - WMC130E7X4SK Swapped with : ZC1BEW5L after rescue still same cant detect…" at bounding box center [527, 265] width 245 height 29
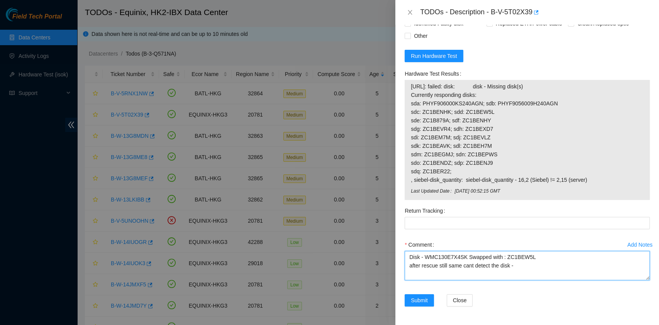
click at [527, 269] on textarea "Disk - WMC130E7X4SK Swapped with : ZC1BEW5L after rescue still same cant detect…" at bounding box center [527, 265] width 245 height 29
paste textarea "WMC130E7X4SK"
type textarea "Disk - WMC130E7X4SK Swapped with : ZC1BEW5L after rescue still same cant detect…"
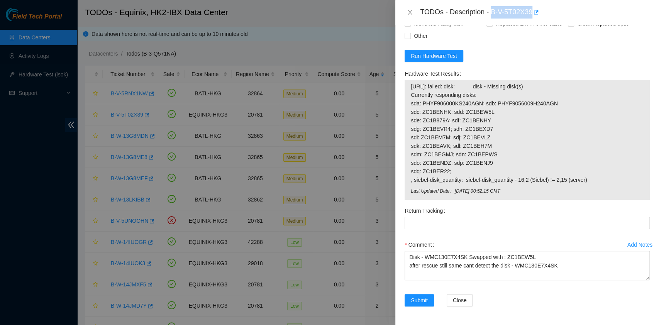
drag, startPoint x: 491, startPoint y: 10, endPoint x: 536, endPoint y: 22, distance: 46.3
click at [536, 22] on div "TODOs - Description - B-V-5T02X39" at bounding box center [527, 12] width 264 height 25
drag, startPoint x: 578, startPoint y: 157, endPoint x: 563, endPoint y: 206, distance: 50.9
click at [578, 157] on span "[URL]: failed: disk: disk - Missing disk(s) Currently responding disks: sda: PH…" at bounding box center [527, 133] width 233 height 102
click at [416, 303] on span "Submit" at bounding box center [419, 300] width 17 height 8
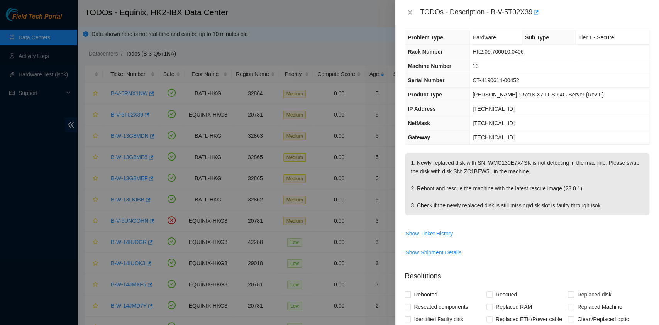
scroll to position [0, 0]
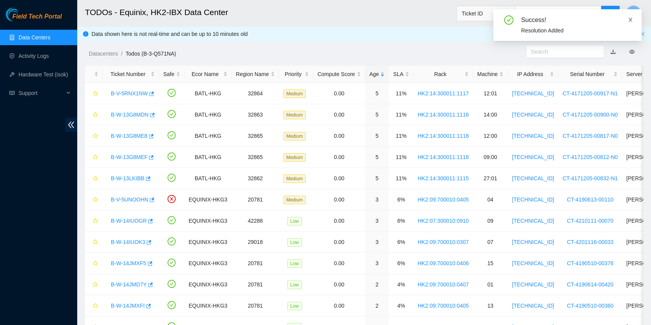
click at [633, 17] on span at bounding box center [630, 20] width 5 height 6
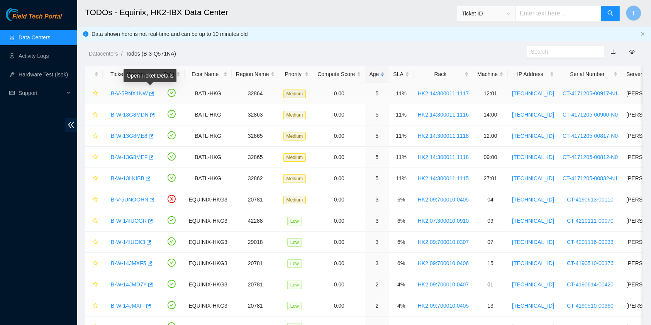
click at [133, 90] on link "B-V-5RNX1NW" at bounding box center [129, 93] width 37 height 6
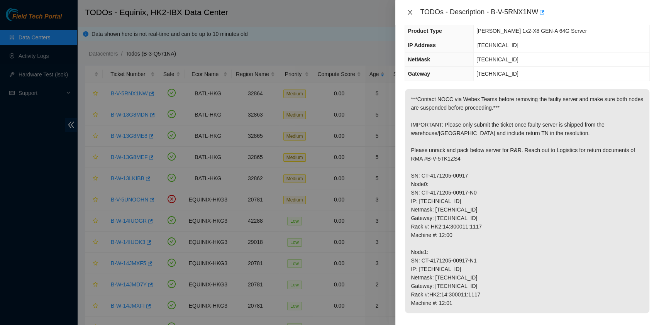
click at [412, 10] on icon "close" at bounding box center [410, 12] width 6 height 6
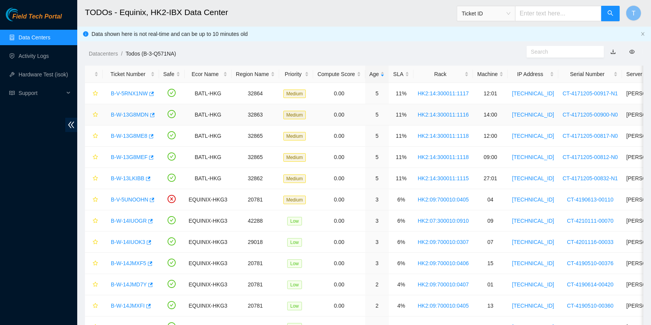
click at [130, 115] on link "B-W-13G8MDN" at bounding box center [130, 115] width 38 height 6
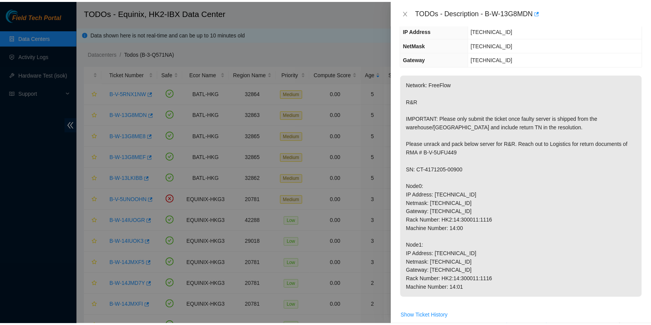
scroll to position [51, 0]
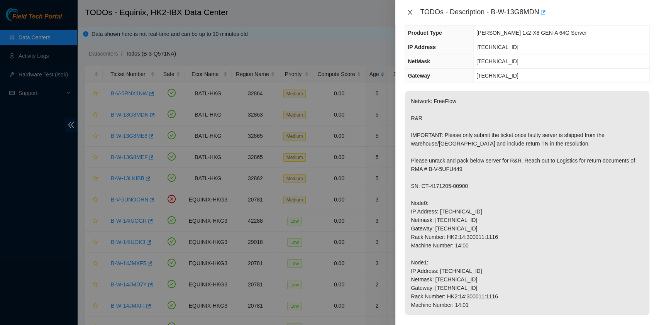
click at [412, 12] on icon "close" at bounding box center [410, 12] width 6 height 6
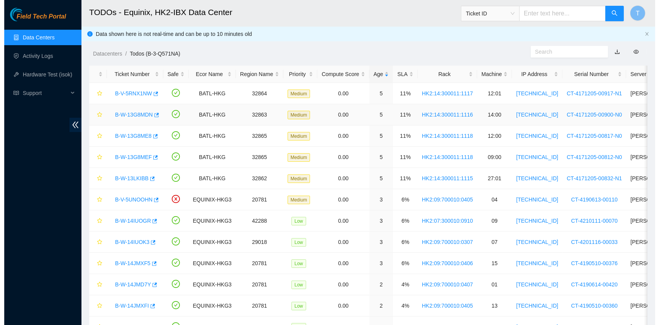
scroll to position [68, 0]
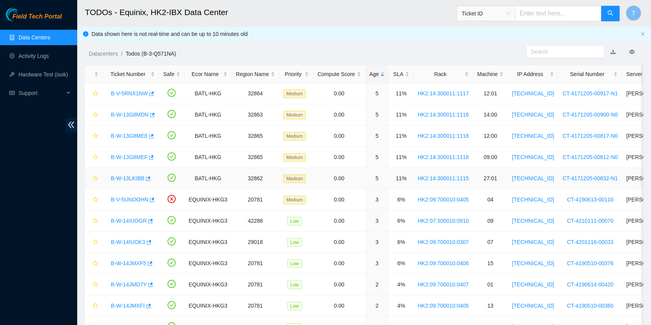
click at [126, 178] on link "B-W-13LKIBB" at bounding box center [128, 178] width 34 height 6
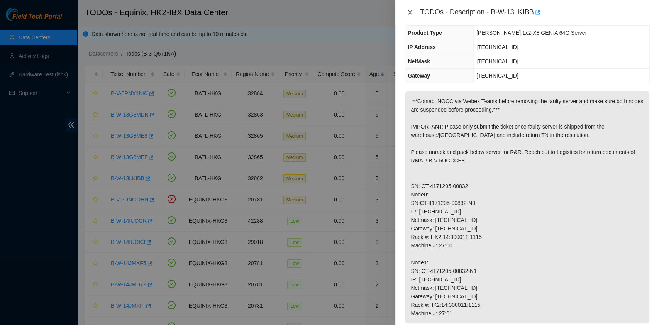
click at [407, 12] on icon "close" at bounding box center [410, 12] width 6 height 6
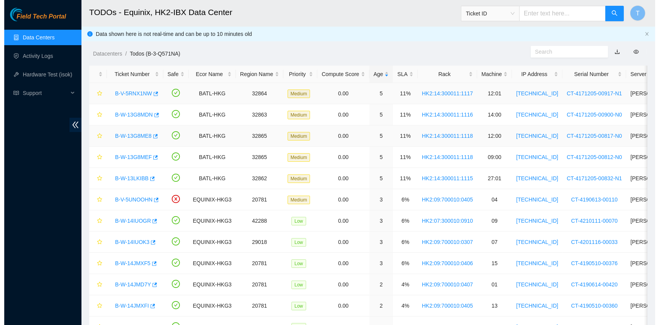
scroll to position [68, 0]
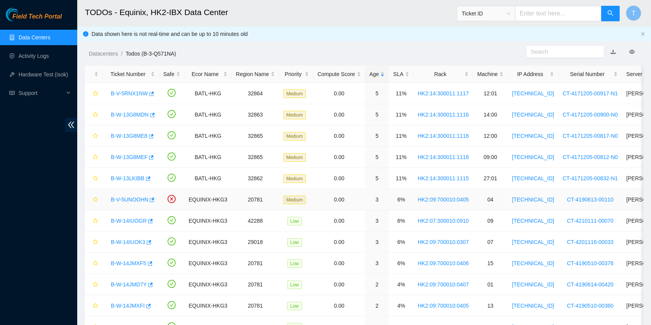
click at [125, 197] on link "B-V-5UNOOHN" at bounding box center [129, 199] width 37 height 6
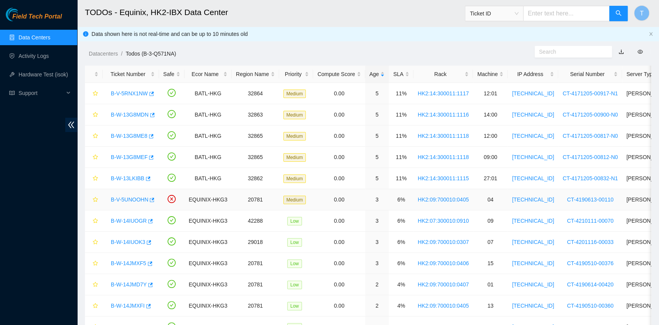
scroll to position [51, 0]
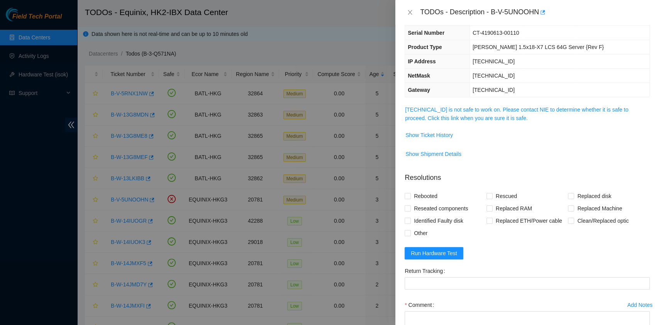
click at [522, 122] on td "[TECHNICAL_ID] is not safe to work on. Please contact NIE to determine whether …" at bounding box center [527, 117] width 245 height 24
click at [522, 110] on link "[TECHNICAL_ID] is not safe to work on. Please contact NIE to determine whether …" at bounding box center [516, 114] width 223 height 15
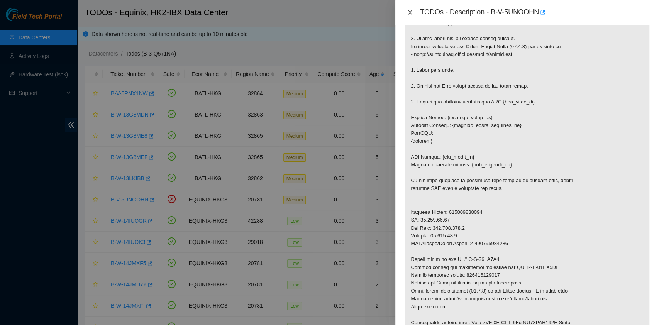
click at [411, 14] on icon "close" at bounding box center [410, 12] width 6 height 6
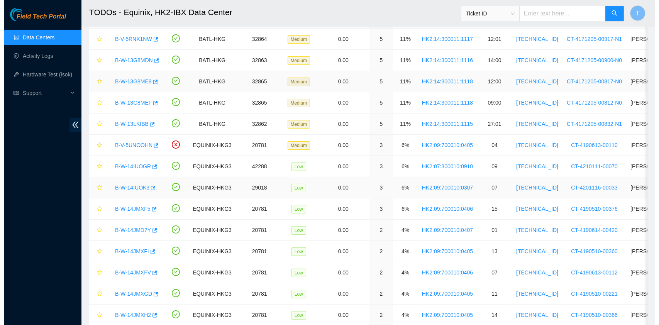
scroll to position [0, 0]
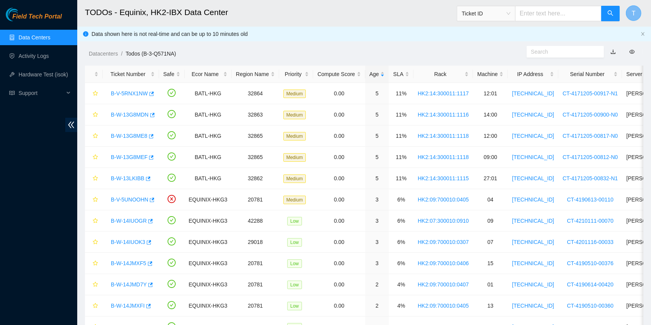
click at [633, 8] on span "T" at bounding box center [634, 13] width 4 height 10
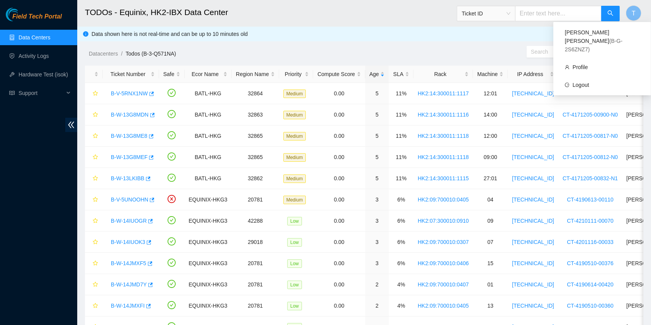
click at [380, 47] on div "Datacenters / Todos (B-3-Q571NA) /" at bounding box center [292, 36] width 430 height 43
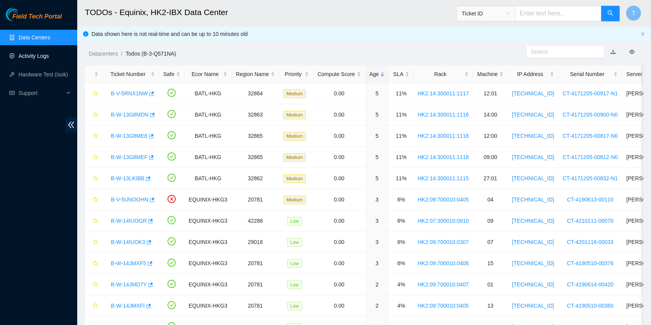
click at [25, 55] on link "Activity Logs" at bounding box center [34, 56] width 30 height 6
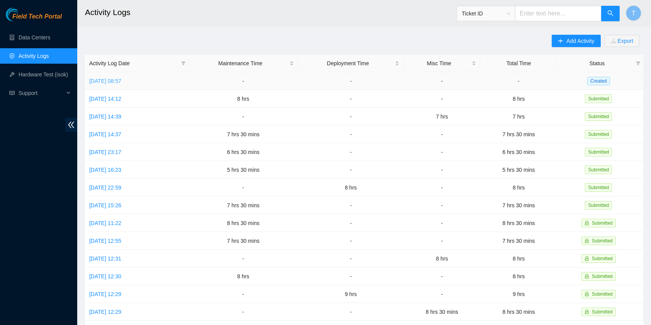
click at [121, 83] on link "[DATE] 08:57" at bounding box center [105, 81] width 32 height 6
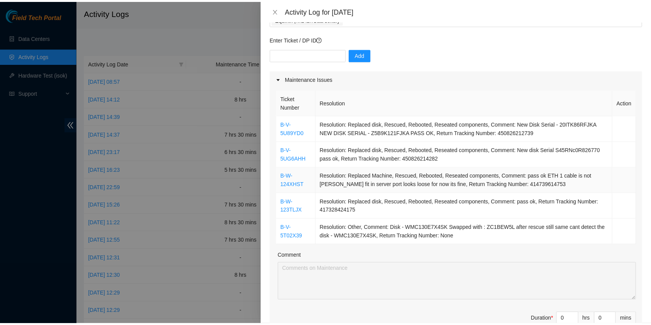
scroll to position [52, 0]
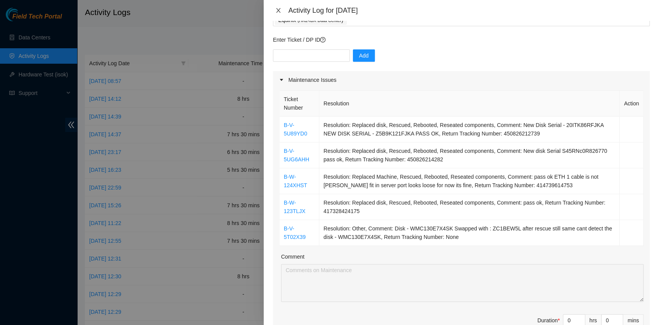
click at [277, 9] on icon "close" at bounding box center [278, 10] width 4 height 5
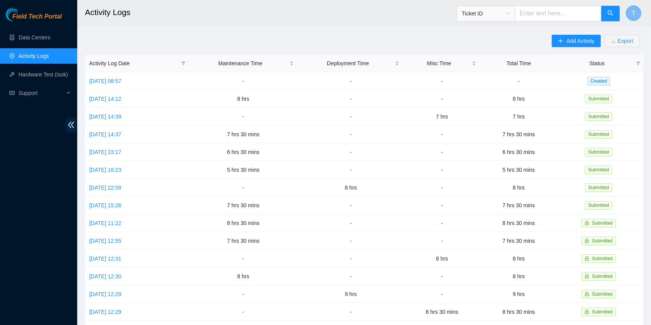
click at [640, 11] on button "T" at bounding box center [633, 12] width 15 height 15
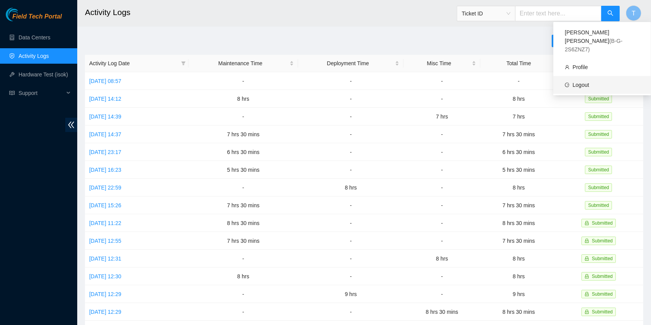
click at [578, 82] on link "Logout" at bounding box center [580, 85] width 17 height 6
